Goal: Use online tool/utility: Utilize a website feature to perform a specific function

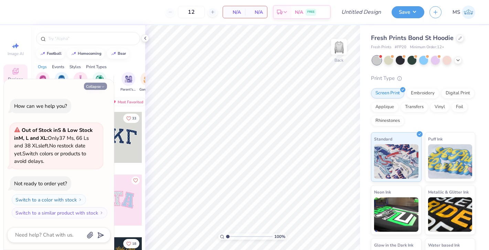
click at [98, 88] on button "Collapse" at bounding box center [95, 86] width 23 height 7
type textarea "x"
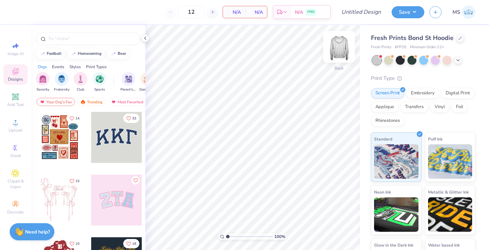
click at [339, 48] on img at bounding box center [339, 47] width 28 height 28
click at [339, 48] on img at bounding box center [339, 47] width 14 height 14
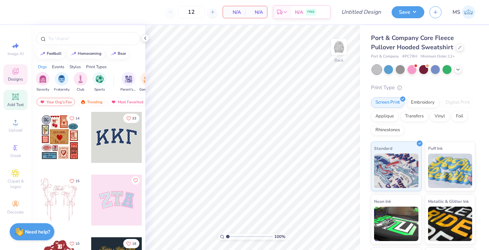
click at [17, 99] on icon at bounding box center [15, 96] width 7 height 7
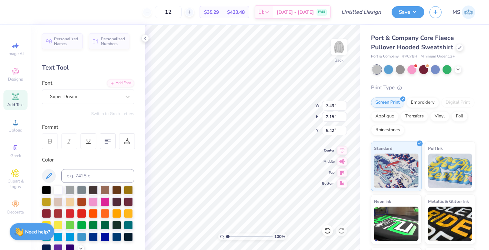
scroll to position [1, 0]
click at [76, 99] on div "Super Dream" at bounding box center [85, 96] width 72 height 11
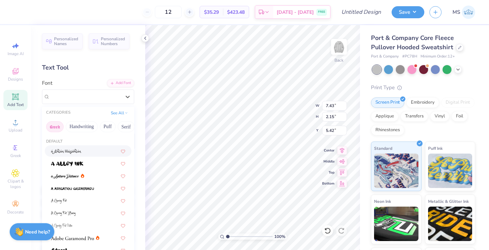
click at [53, 126] on button "Greek" at bounding box center [55, 126] width 18 height 11
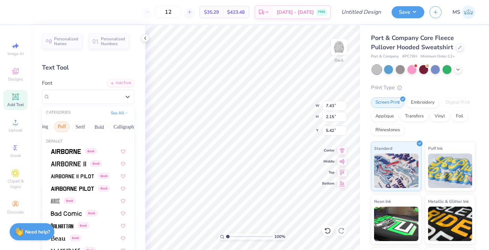
scroll to position [0, 49]
click at [114, 126] on button "Calligraphy" at bounding box center [122, 126] width 30 height 11
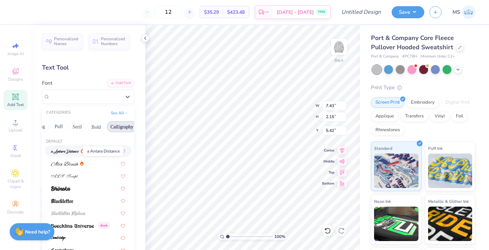
click at [64, 151] on img at bounding box center [65, 151] width 28 height 5
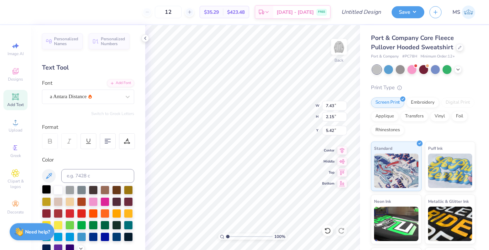
click at [48, 189] on div at bounding box center [46, 189] width 9 height 9
type textarea "Alpha Xi Delta"
type input "5.07"
